Goal: Transaction & Acquisition: Purchase product/service

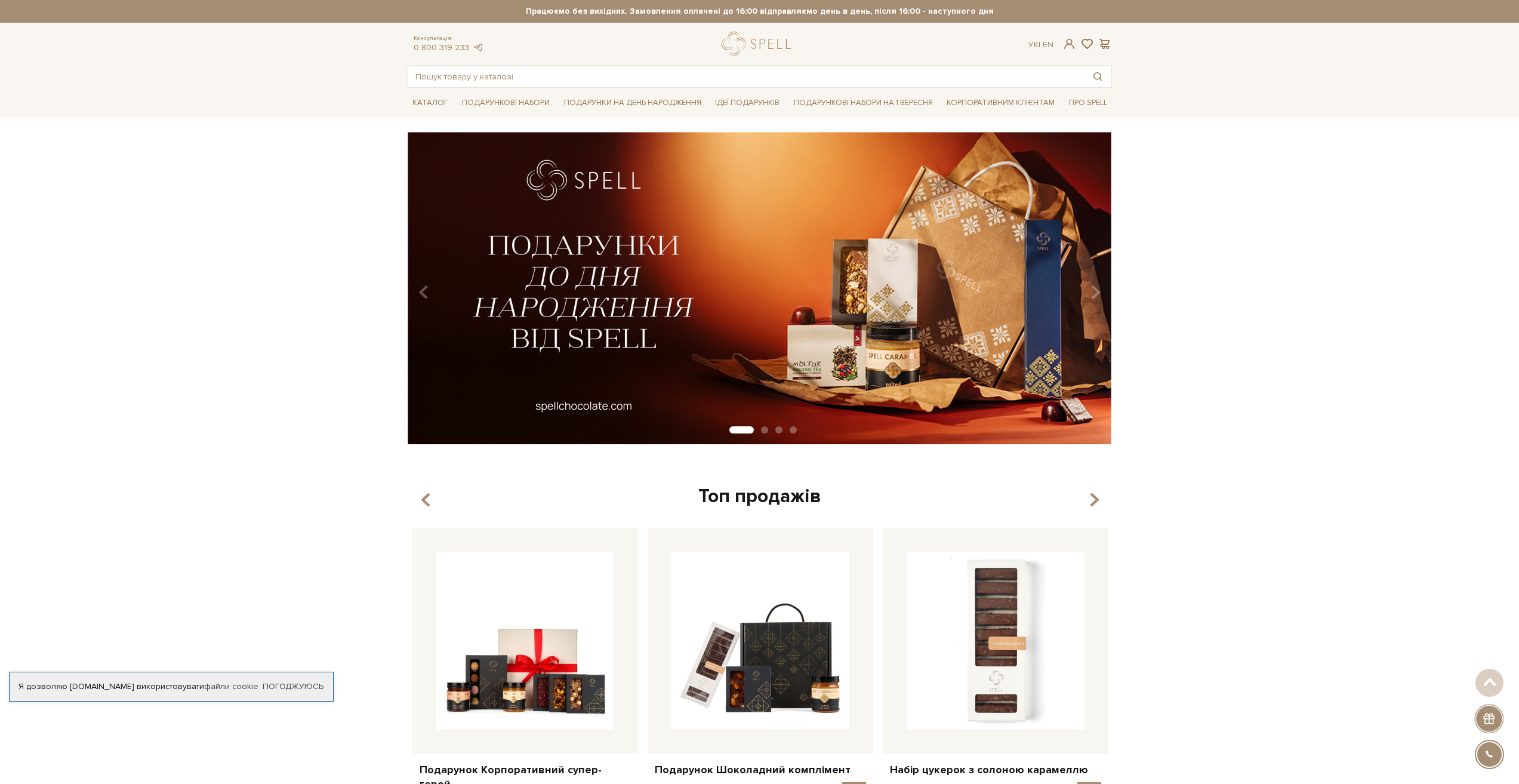
drag, startPoint x: 454, startPoint y: 208, endPoint x: 490, endPoint y: 155, distance: 64.1
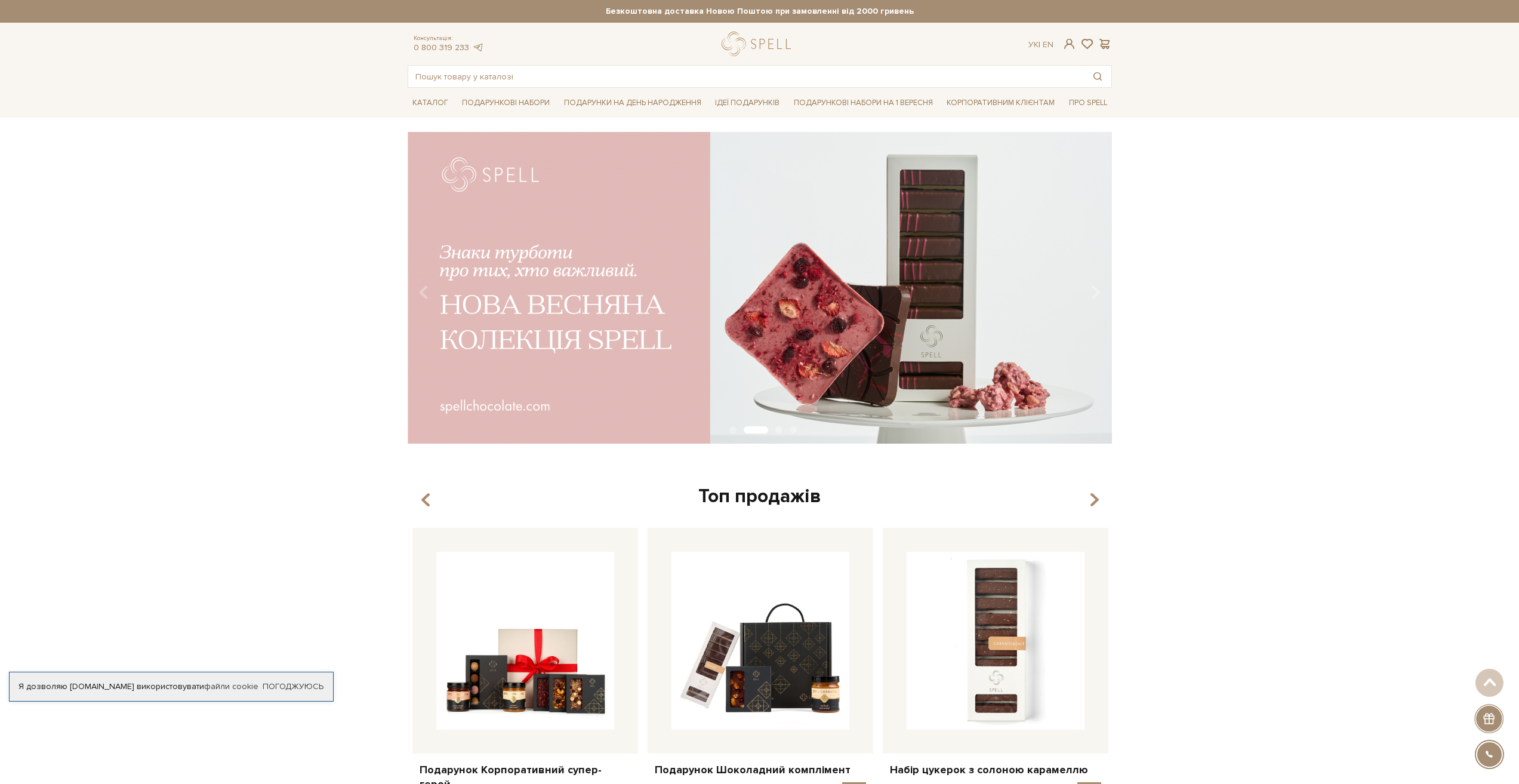
drag, startPoint x: 997, startPoint y: 153, endPoint x: 964, endPoint y: 137, distance: 36.7
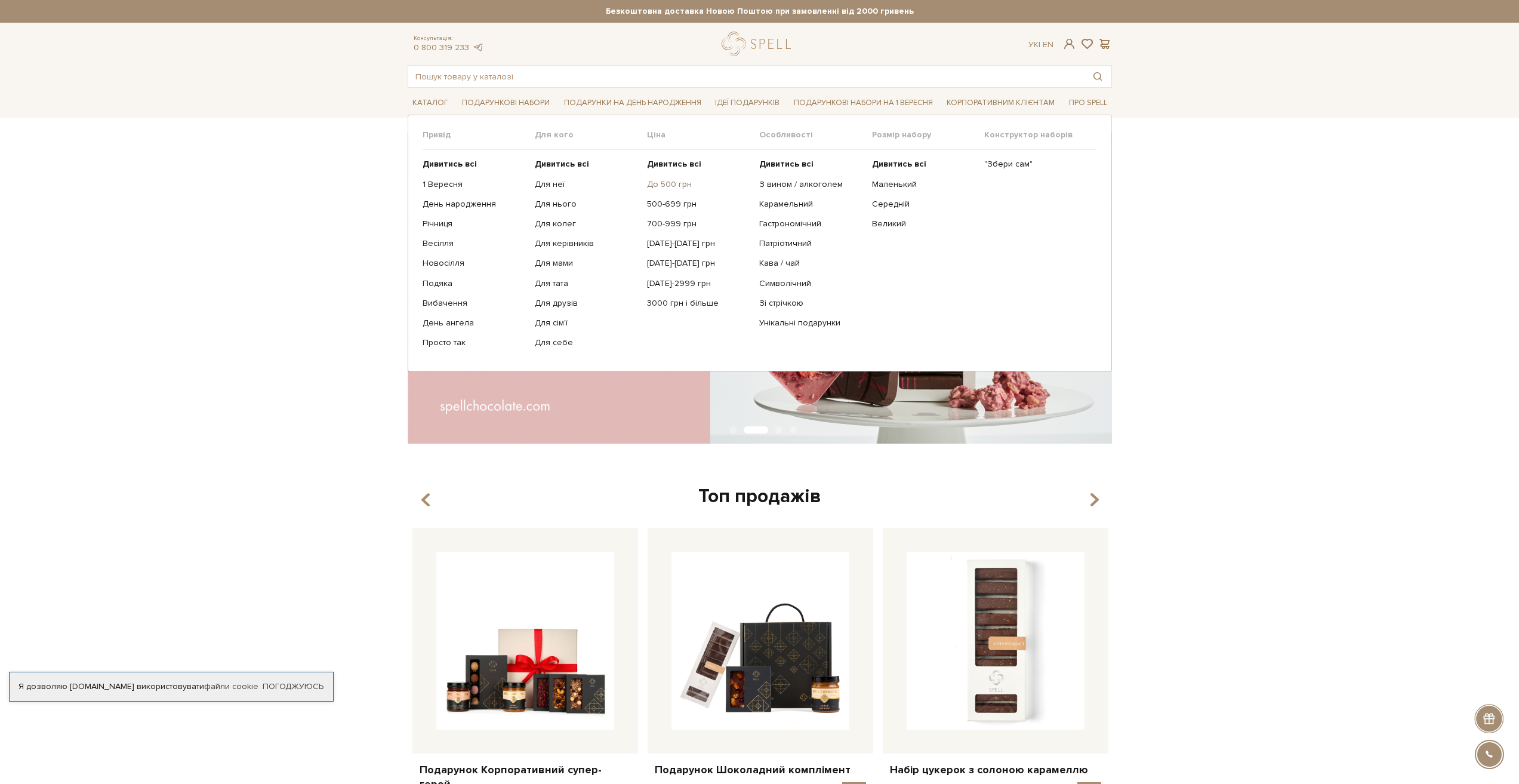
click at [674, 180] on link "До 500 грн" at bounding box center [698, 184] width 103 height 10
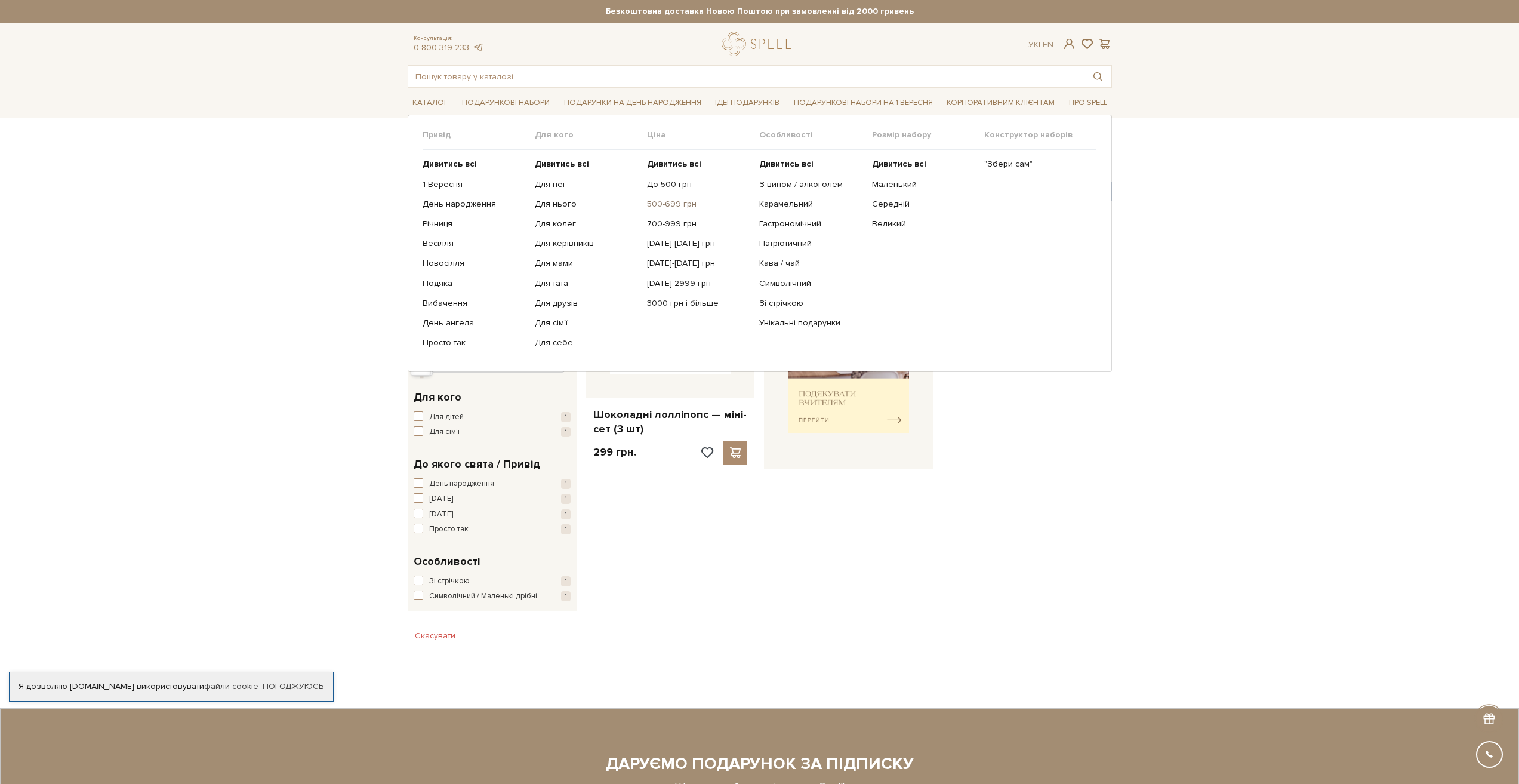
click at [655, 203] on link "500-699 грн" at bounding box center [698, 203] width 103 height 10
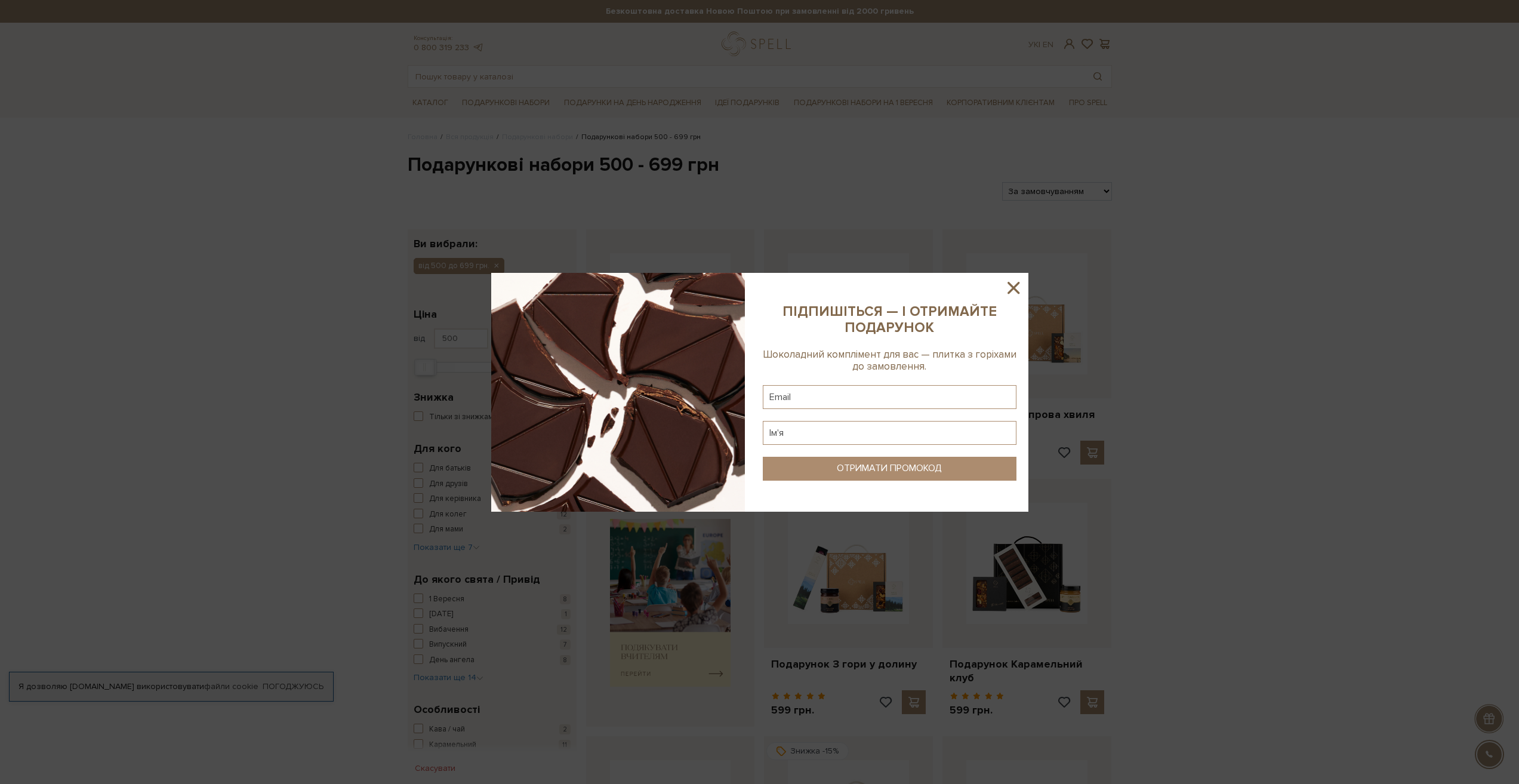
drag, startPoint x: 983, startPoint y: 140, endPoint x: 965, endPoint y: 137, distance: 18.2
click at [983, 141] on div at bounding box center [760, 392] width 1519 height 784
